Goal: Task Accomplishment & Management: Manage account settings

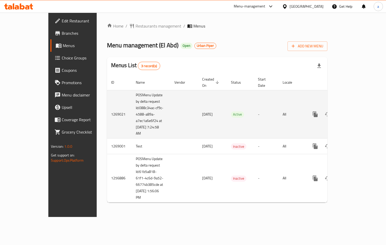
click at [355, 111] on icon "enhanced table" at bounding box center [352, 114] width 6 height 6
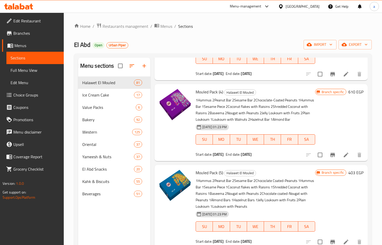
scroll to position [3313, 0]
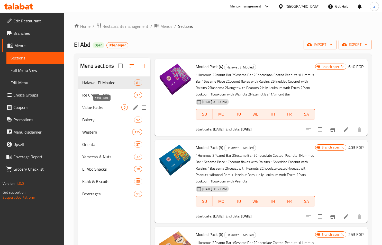
click at [106, 108] on span "Value Packs" at bounding box center [101, 107] width 39 height 6
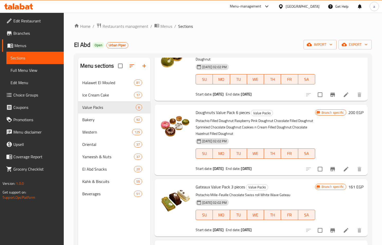
scroll to position [168, 0]
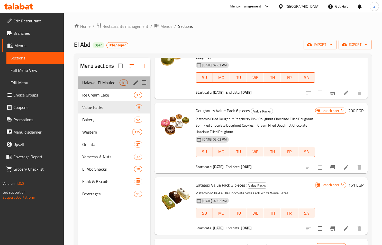
click at [109, 87] on div "Halawet El Mouled 81" at bounding box center [114, 82] width 73 height 12
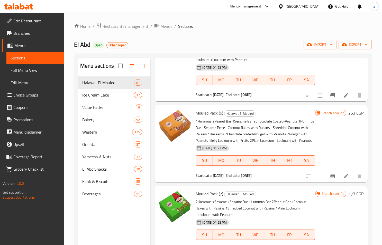
scroll to position [433, 0]
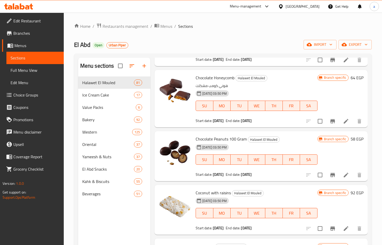
click at [33, 71] on span "Full Menu View" at bounding box center [35, 70] width 49 height 6
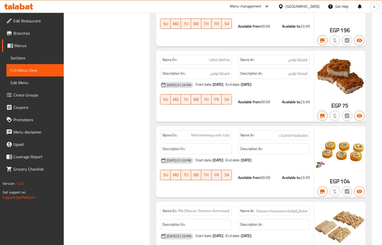
scroll to position [3959, 0]
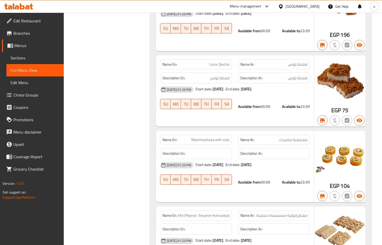
click at [26, 17] on link "Edit Restaurant" at bounding box center [33, 21] width 62 height 12
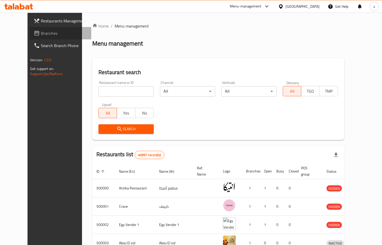
click at [30, 38] on link "Branches" at bounding box center [61, 33] width 62 height 12
